Goal: Navigation & Orientation: Find specific page/section

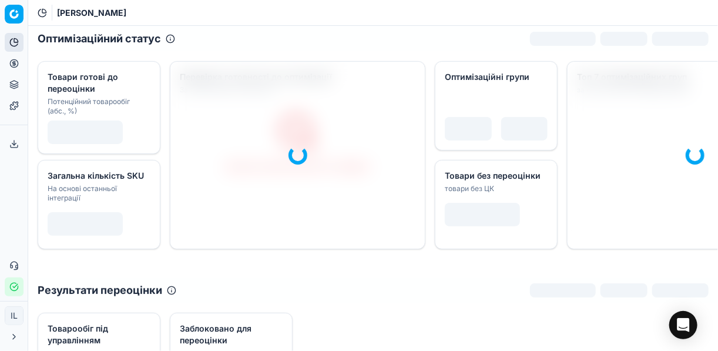
click at [12, 286] on icon "button" at bounding box center [13, 286] width 9 height 9
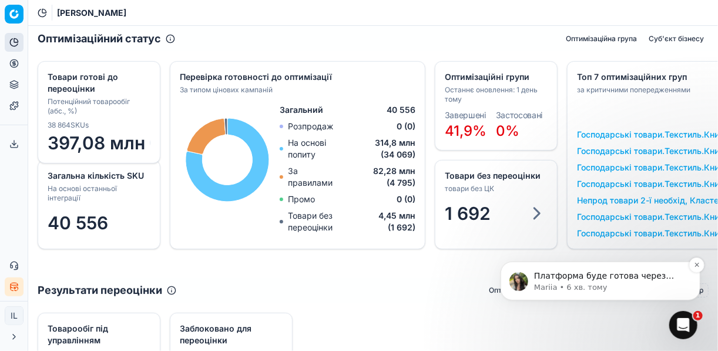
click at [627, 277] on span "Платформа буде готова через годину. По готовності додатково повідомимо." at bounding box center [606, 286] width 145 height 33
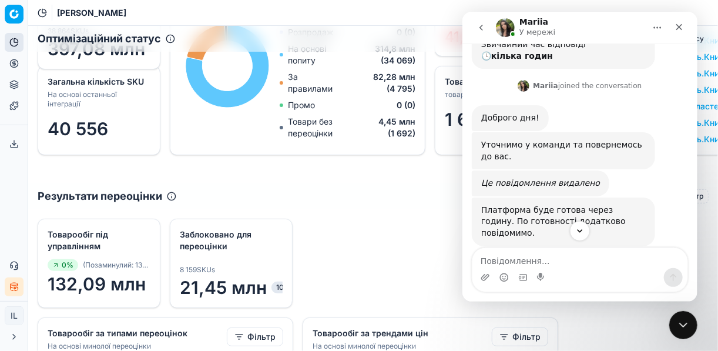
scroll to position [135, 0]
click at [680, 22] on icon "Закрити" at bounding box center [678, 26] width 9 height 9
